Goal: Task Accomplishment & Management: Use online tool/utility

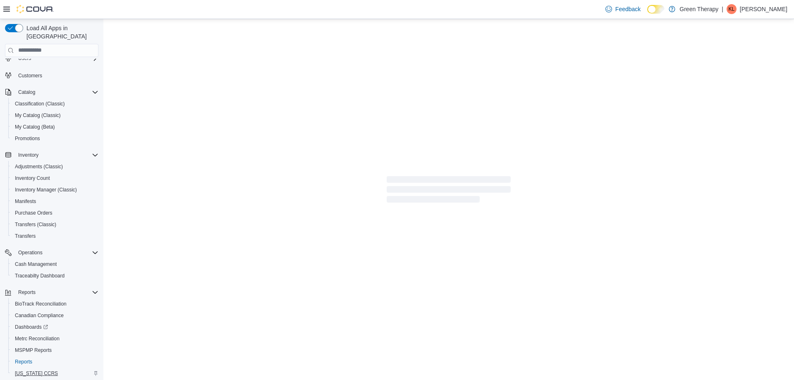
scroll to position [41, 0]
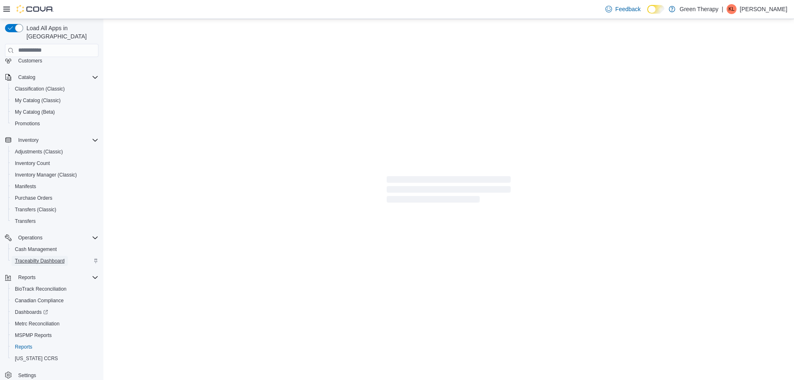
click at [39, 258] on span "Traceabilty Dashboard" at bounding box center [40, 261] width 50 height 7
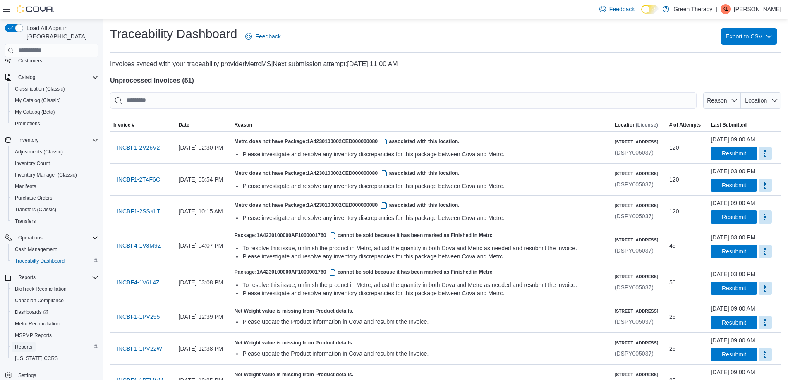
click at [18, 344] on span "Reports" at bounding box center [23, 347] width 17 height 7
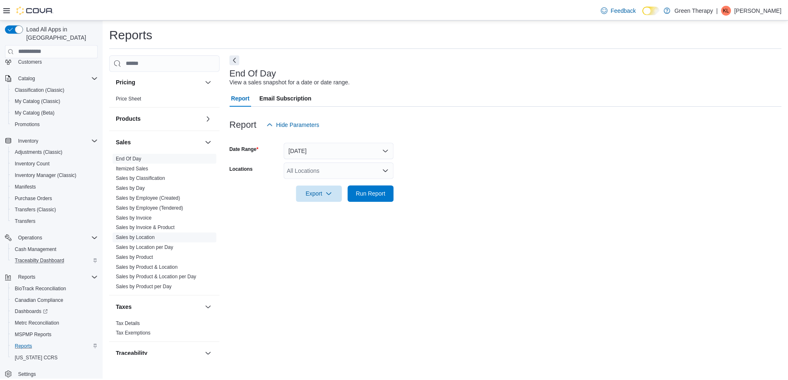
scroll to position [455, 0]
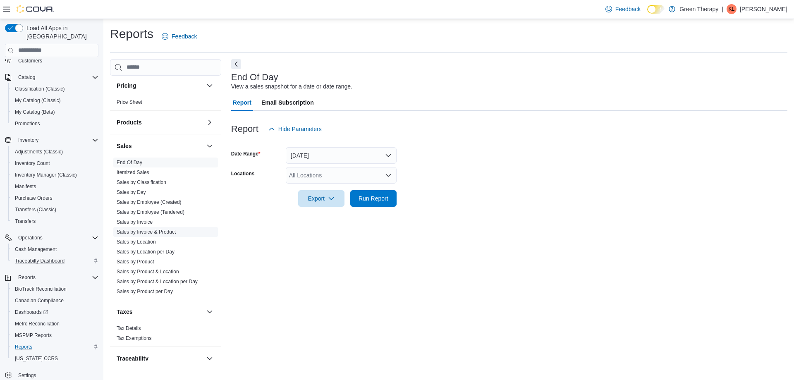
click at [157, 230] on link "Sales by Invoice & Product" at bounding box center [146, 232] width 59 height 6
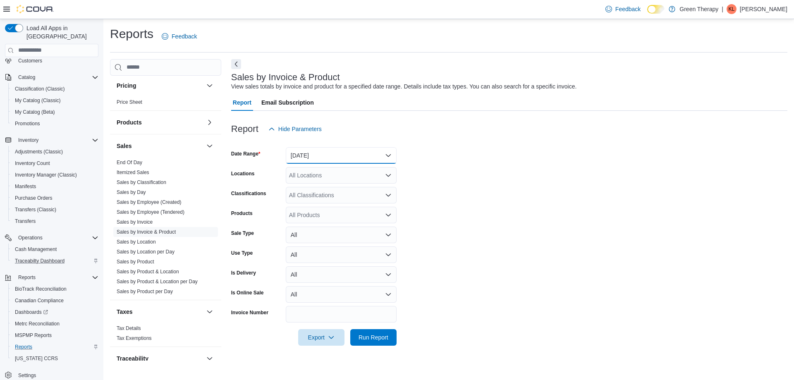
click at [301, 155] on button "[DATE]" at bounding box center [341, 155] width 111 height 17
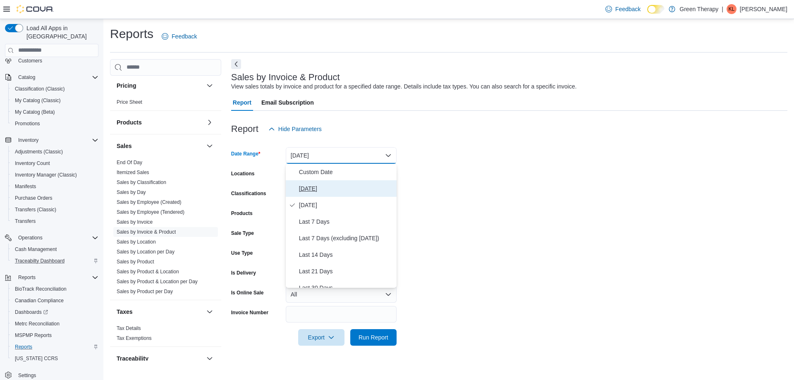
click at [301, 189] on span "[DATE]" at bounding box center [346, 189] width 94 height 10
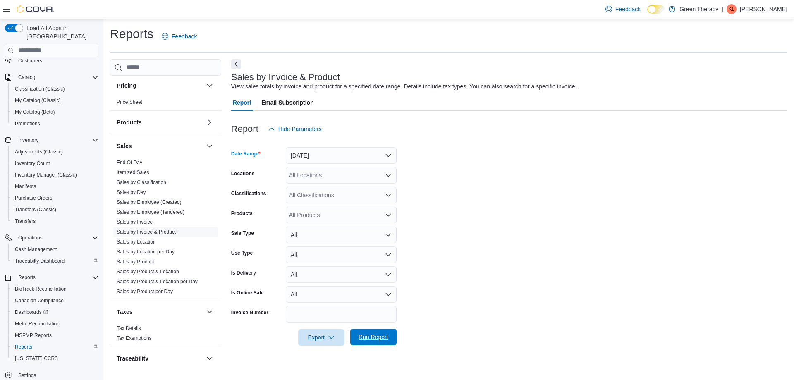
click at [370, 338] on span "Run Report" at bounding box center [374, 337] width 30 height 8
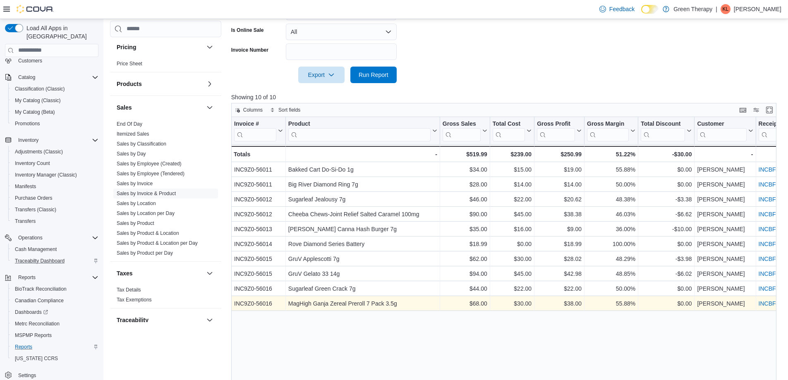
scroll to position [248, 0]
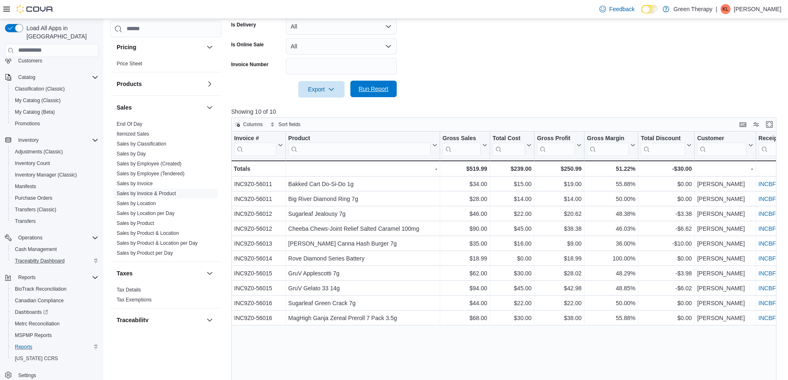
click at [367, 84] on span "Run Report" at bounding box center [373, 89] width 36 height 17
click at [371, 88] on span "Run Report" at bounding box center [374, 89] width 30 height 8
click at [376, 93] on span "Run Report" at bounding box center [374, 89] width 30 height 8
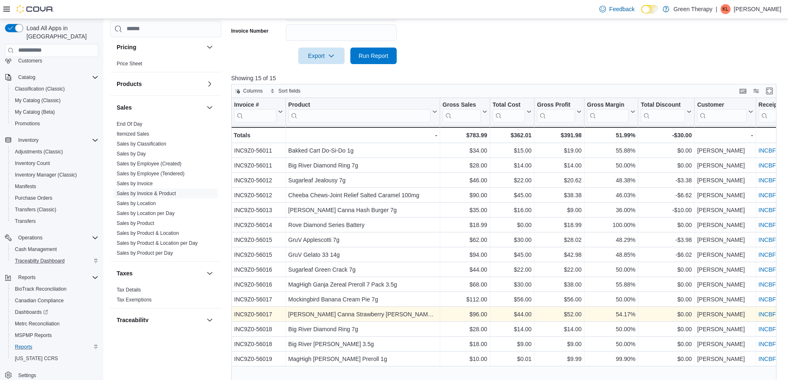
scroll to position [296, 0]
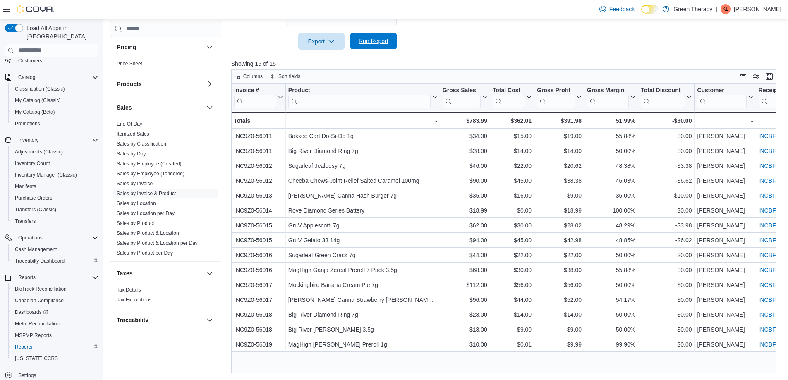
click at [366, 43] on span "Run Report" at bounding box center [374, 41] width 30 height 8
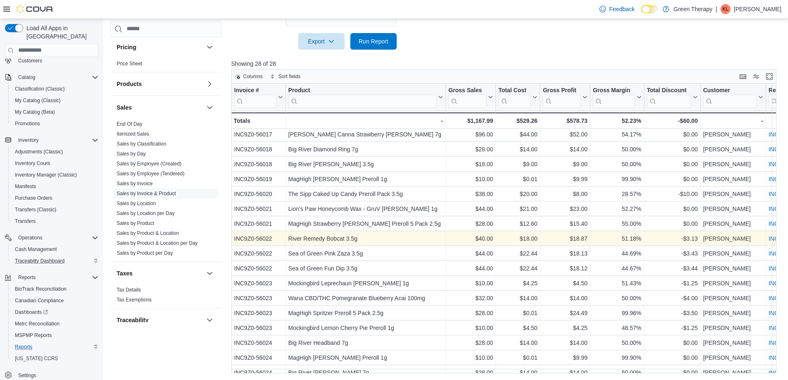
scroll to position [176, 0]
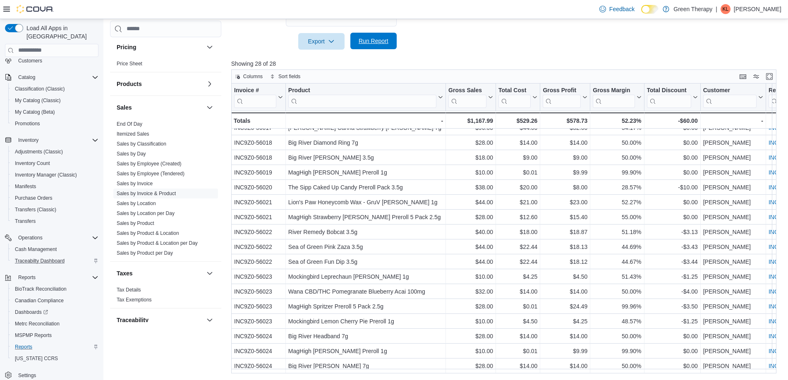
click at [380, 42] on span "Run Report" at bounding box center [374, 41] width 30 height 8
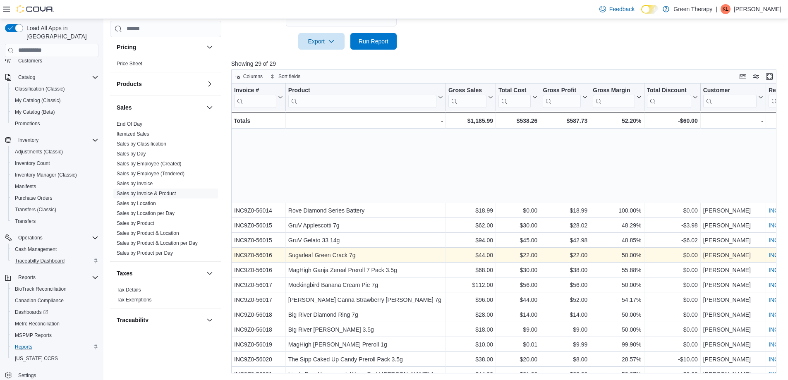
scroll to position [191, 0]
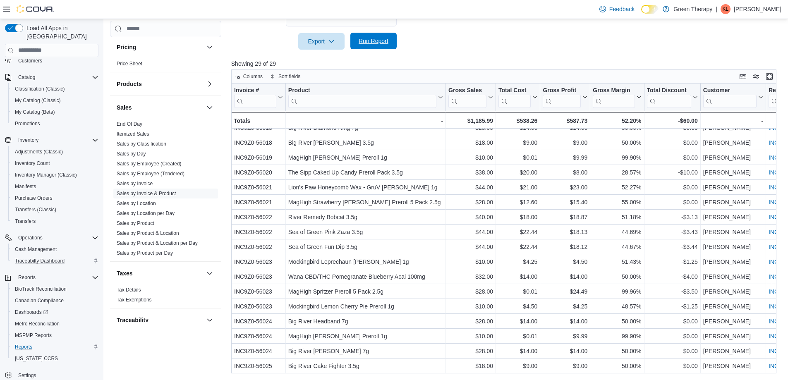
click at [381, 41] on span "Run Report" at bounding box center [374, 41] width 30 height 8
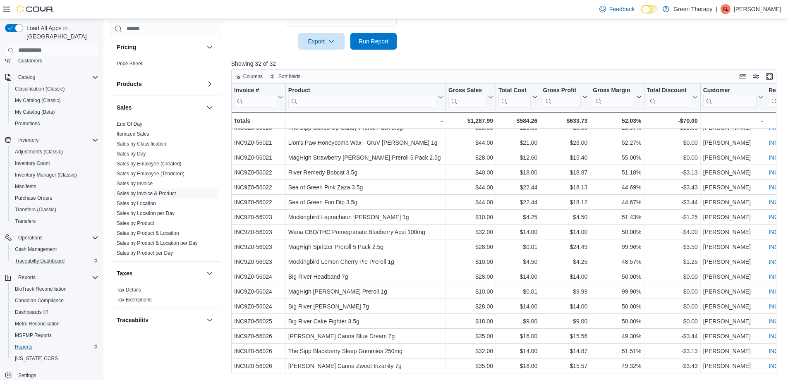
scroll to position [236, 0]
